Goal: Task Accomplishment & Management: Complete application form

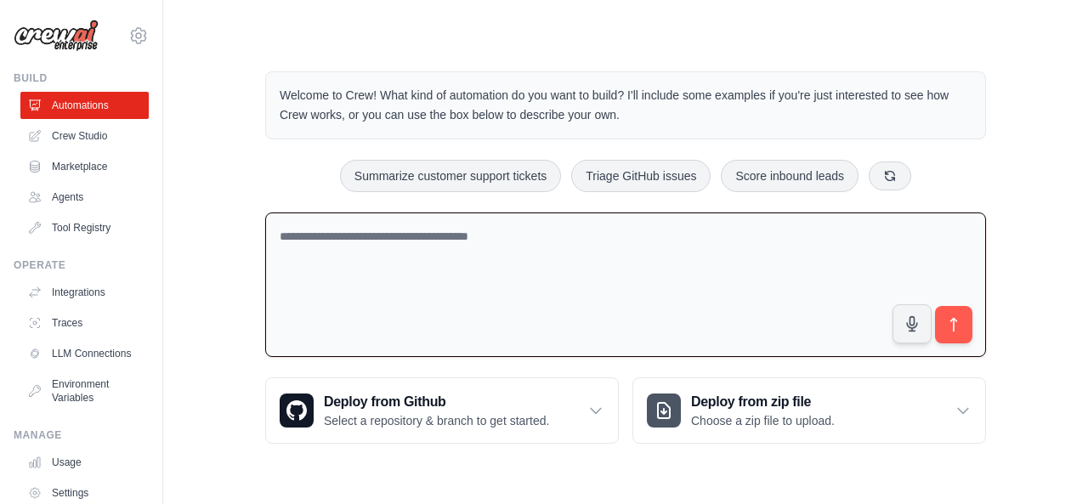
click at [294, 236] on textarea at bounding box center [625, 285] width 721 height 145
paste textarea "**********"
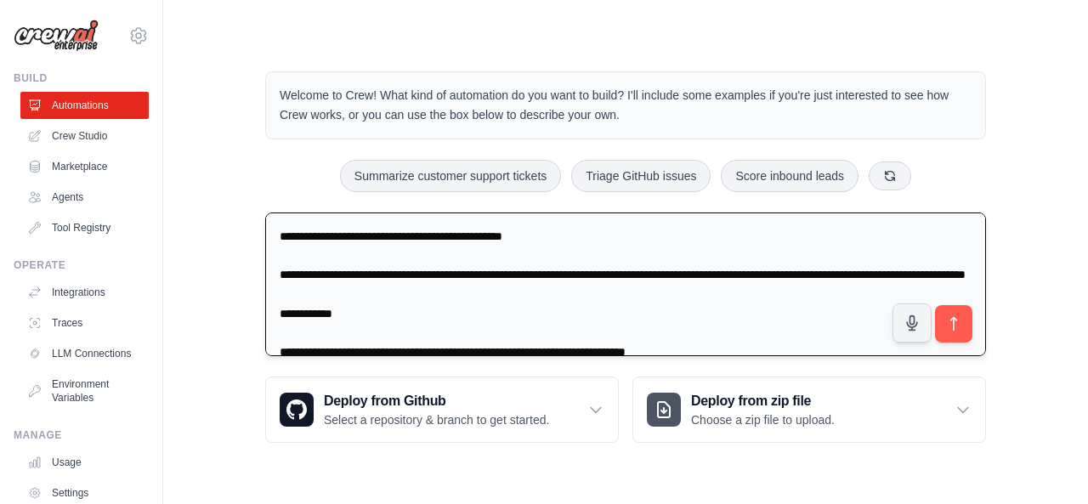
click at [544, 232] on textarea at bounding box center [625, 285] width 721 height 145
click at [541, 229] on textarea at bounding box center [625, 285] width 721 height 145
click at [365, 270] on textarea at bounding box center [625, 285] width 721 height 145
click at [412, 295] on textarea at bounding box center [625, 285] width 721 height 145
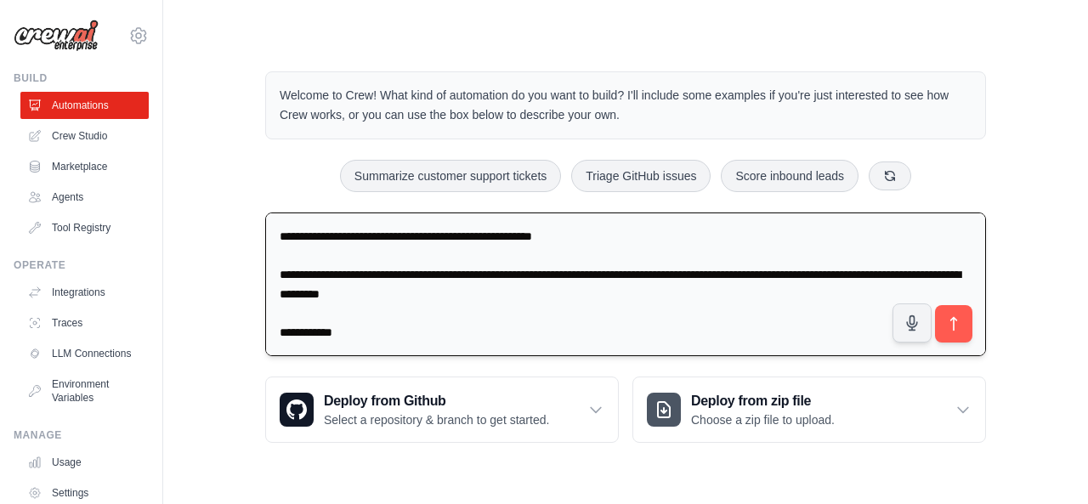
drag, startPoint x: 585, startPoint y: 270, endPoint x: 637, endPoint y: 273, distance: 51.9
click at [637, 273] on textarea at bounding box center [625, 285] width 721 height 145
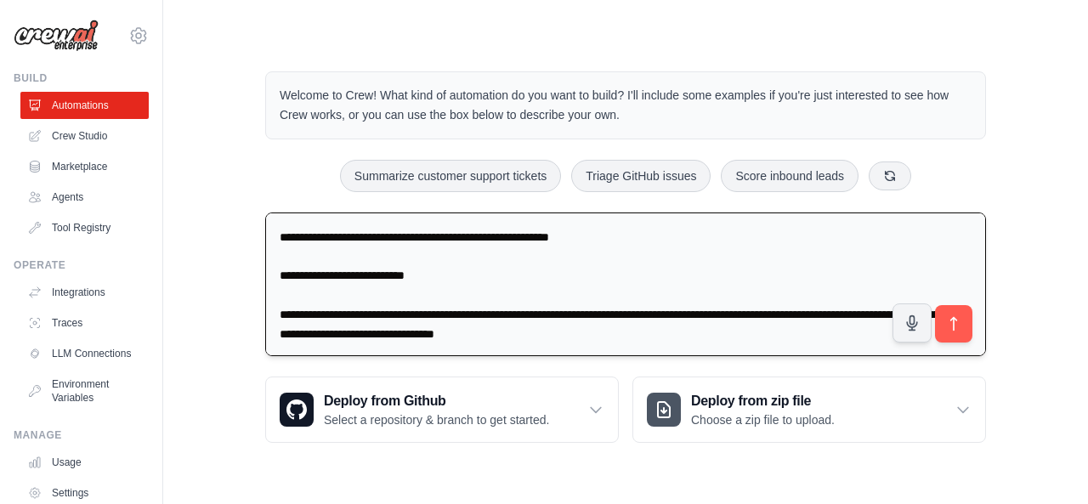
scroll to position [909, 0]
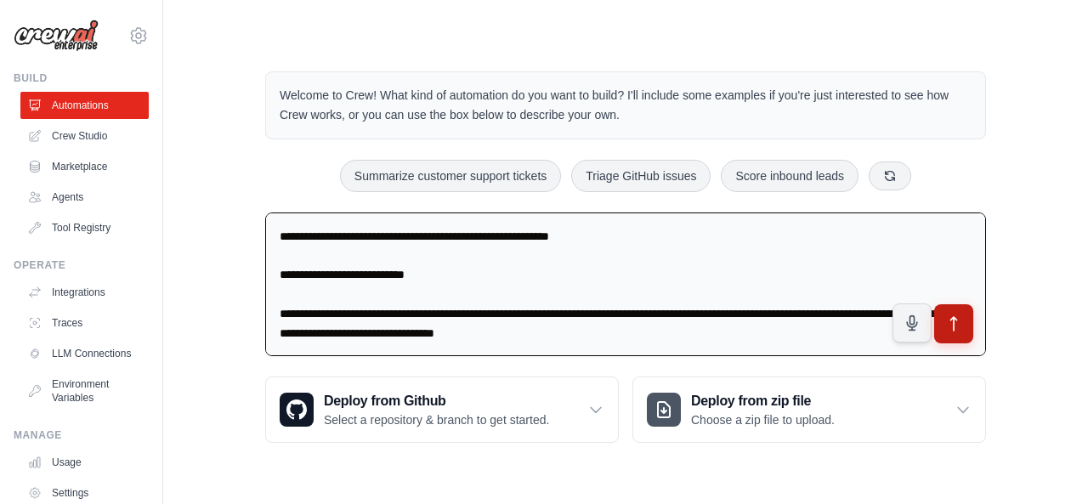
click at [949, 321] on icon "submit" at bounding box center [955, 324] width 18 height 18
drag, startPoint x: 281, startPoint y: 267, endPoint x: 696, endPoint y: 335, distance: 419.6
click at [696, 335] on textarea at bounding box center [625, 285] width 721 height 145
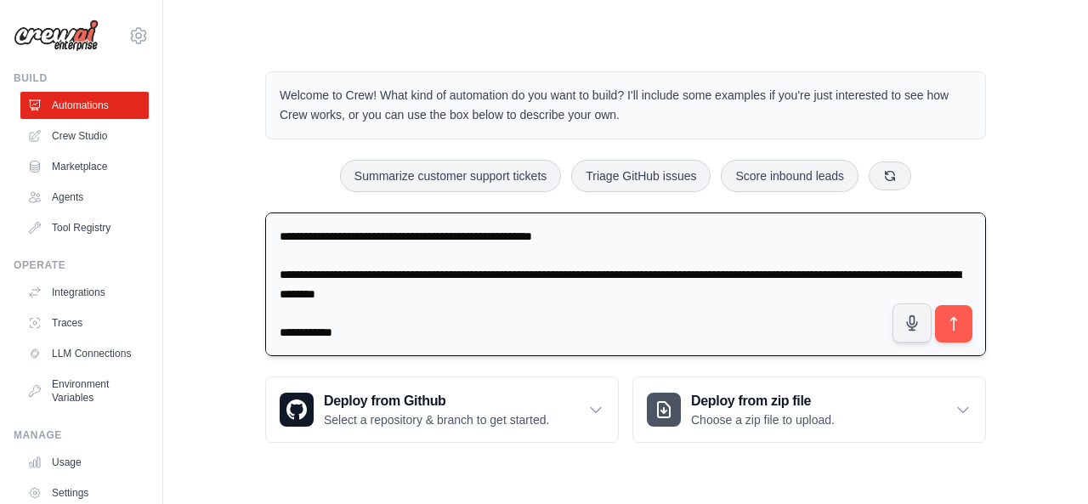
scroll to position [850, 0]
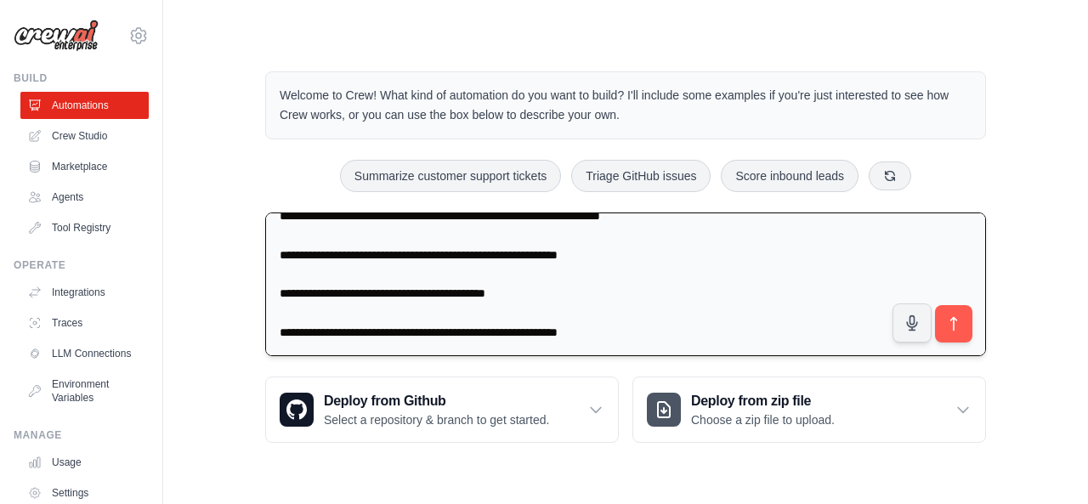
drag, startPoint x: 279, startPoint y: 236, endPoint x: 669, endPoint y: 327, distance: 400.9
click at [669, 327] on textarea at bounding box center [625, 285] width 721 height 145
paste textarea "**********"
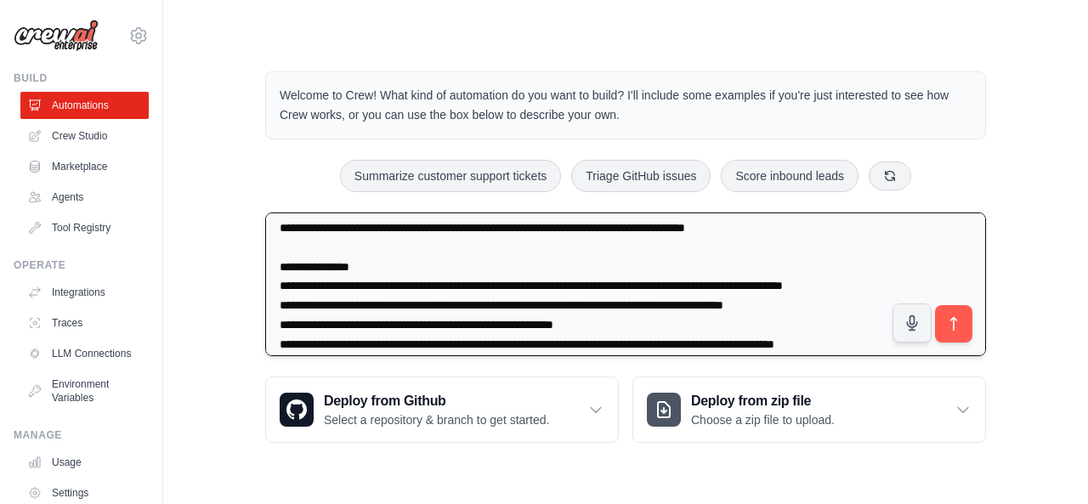
scroll to position [0, 0]
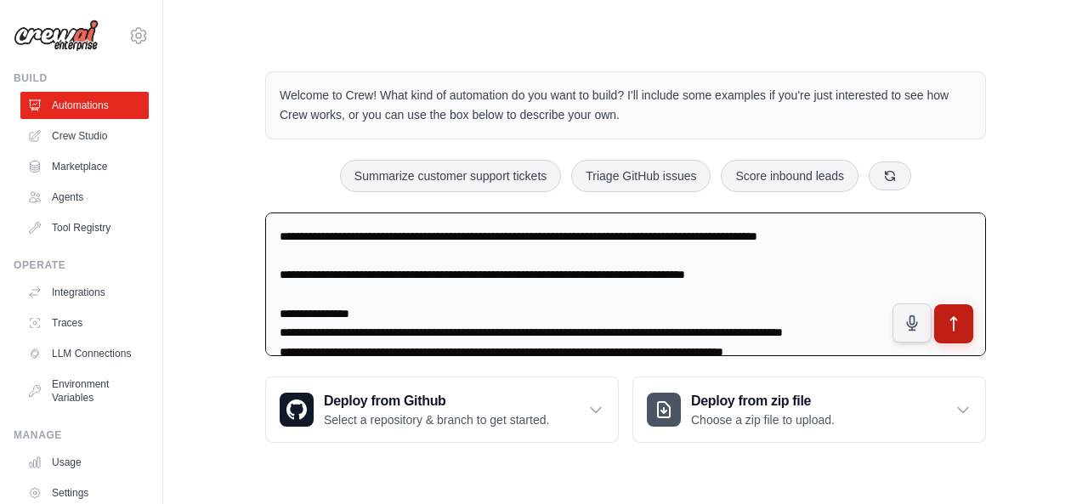
type textarea "**********"
click at [946, 322] on icon "submit" at bounding box center [955, 324] width 18 height 18
click at [957, 322] on icon "submit" at bounding box center [955, 324] width 18 height 18
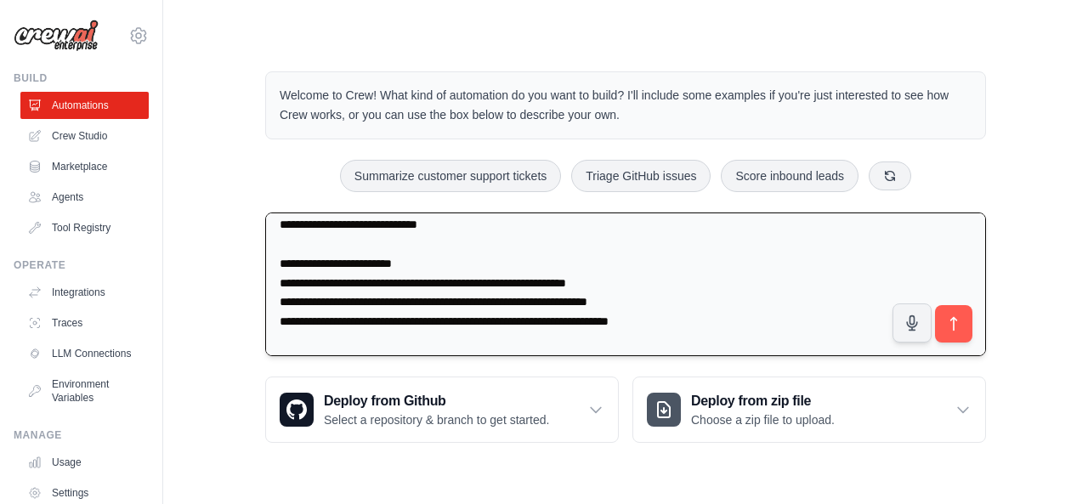
scroll to position [386, 0]
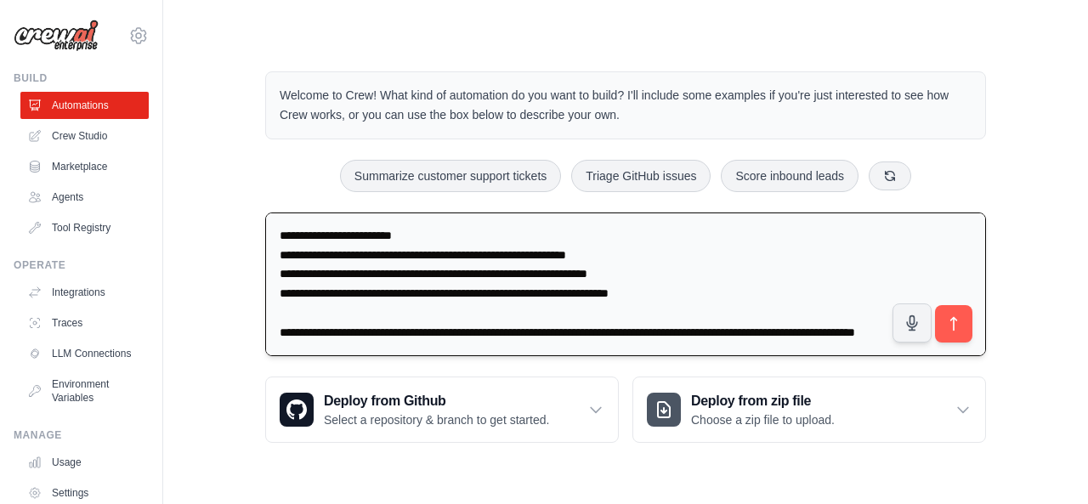
drag, startPoint x: 280, startPoint y: 307, endPoint x: 362, endPoint y: 332, distance: 86.3
click at [362, 332] on textarea at bounding box center [625, 285] width 721 height 145
drag, startPoint x: 281, startPoint y: 232, endPoint x: 413, endPoint y: 343, distance: 172.7
click at [413, 343] on textarea at bounding box center [625, 285] width 721 height 145
